Goal: Information Seeking & Learning: Learn about a topic

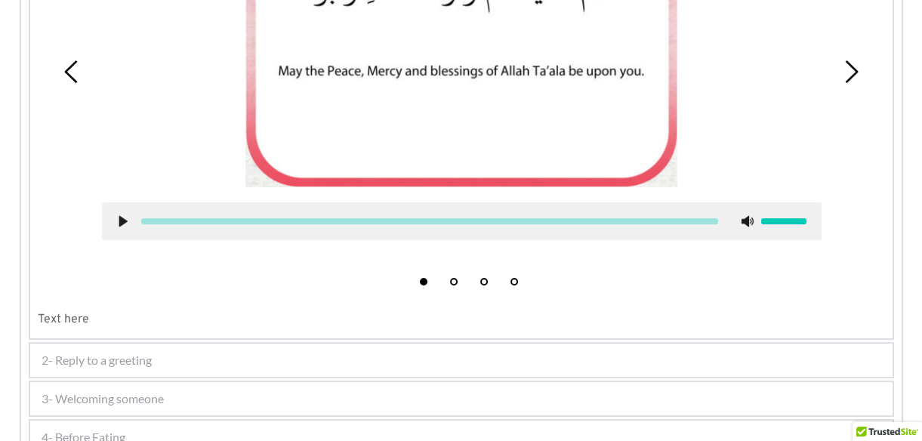
click at [150, 428] on div "4- Before Eating" at bounding box center [461, 437] width 863 height 33
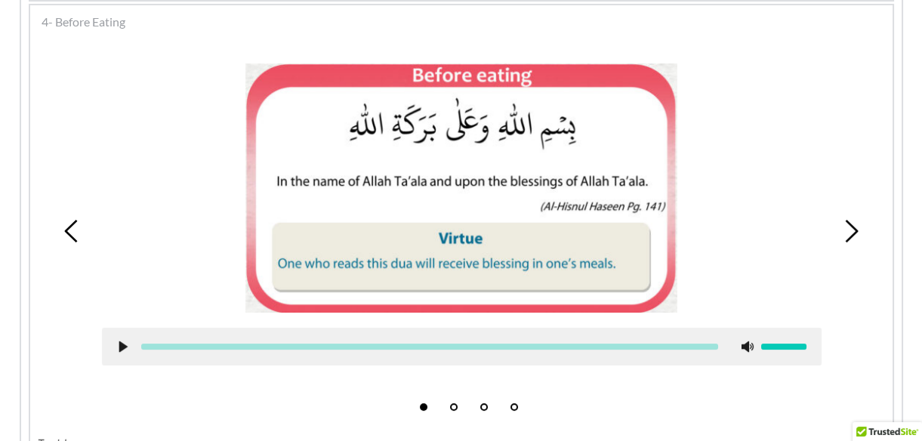
scroll to position [483, 0]
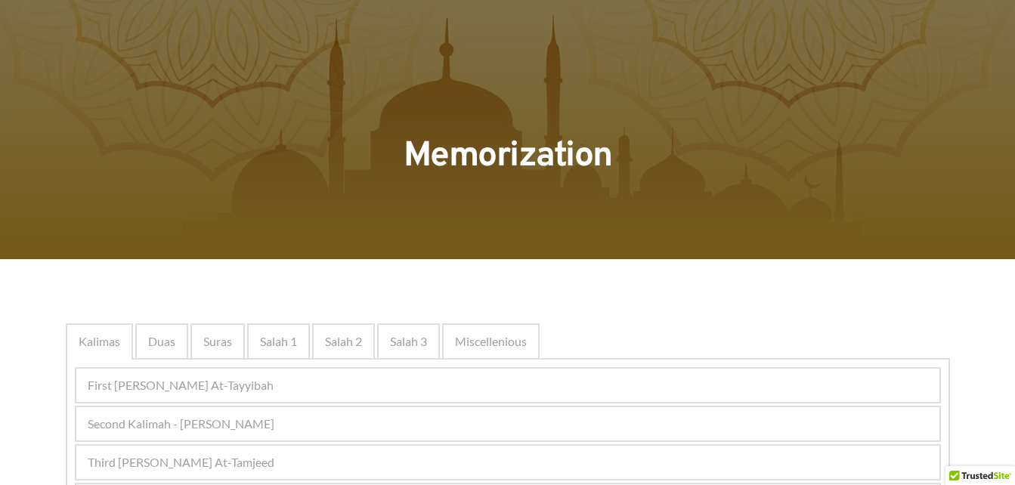
click at [301, 414] on div "Second Kalimah - Kalimah Ash-Shahdah" at bounding box center [507, 423] width 863 height 33
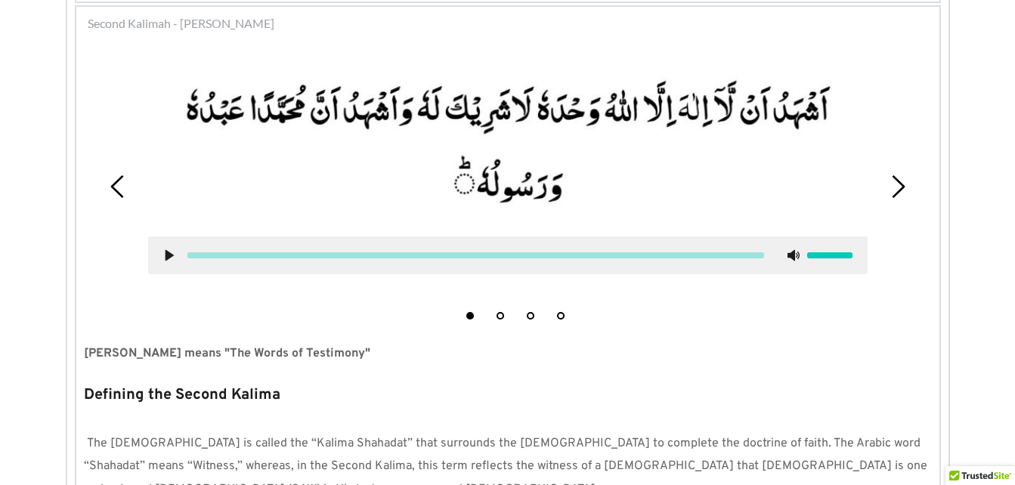
scroll to position [401, 0]
click at [170, 252] on use at bounding box center [169, 254] width 8 height 11
click at [170, 252] on use at bounding box center [169, 254] width 10 height 11
